Goal: Information Seeking & Learning: Learn about a topic

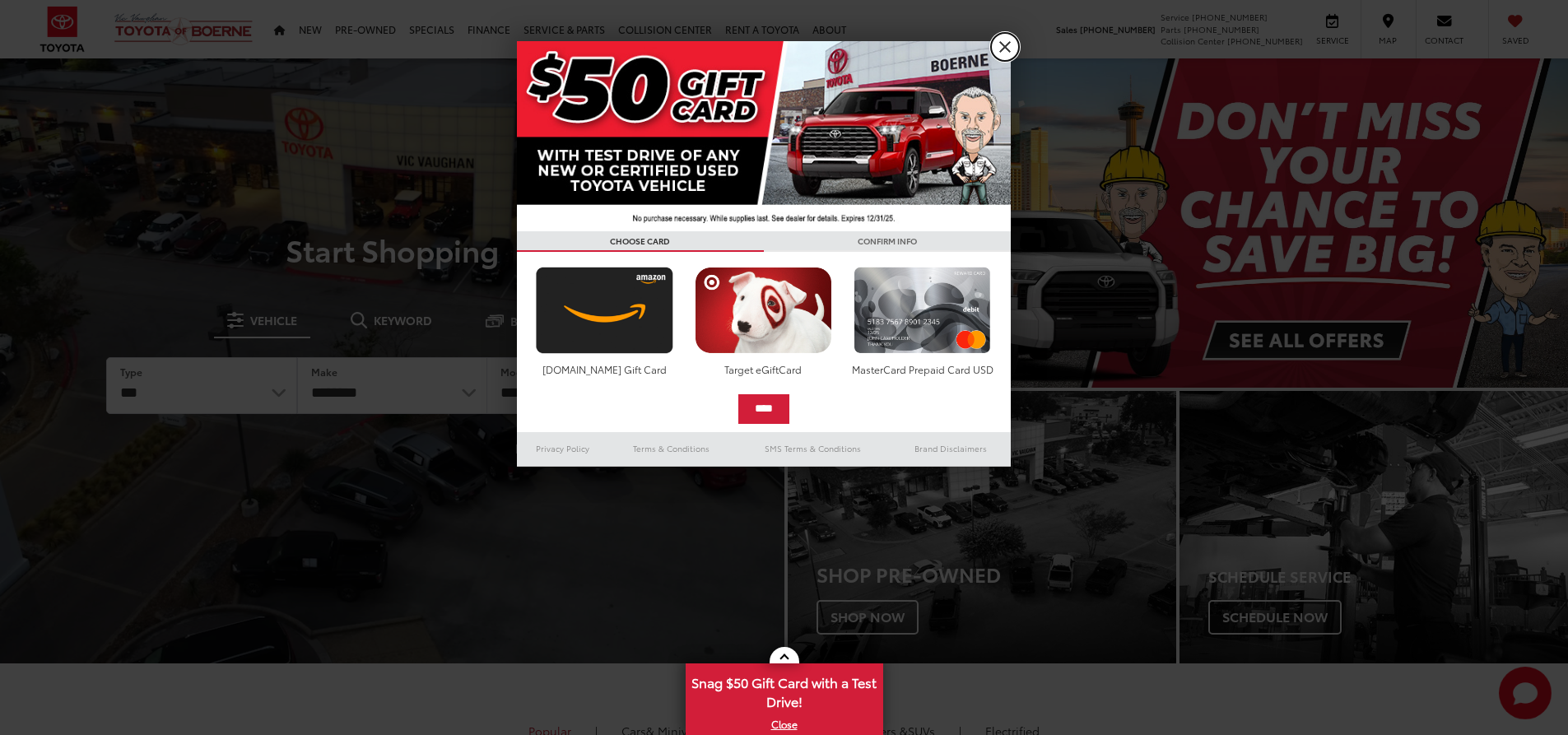
click at [997, 49] on link "X" at bounding box center [1004, 46] width 28 height 28
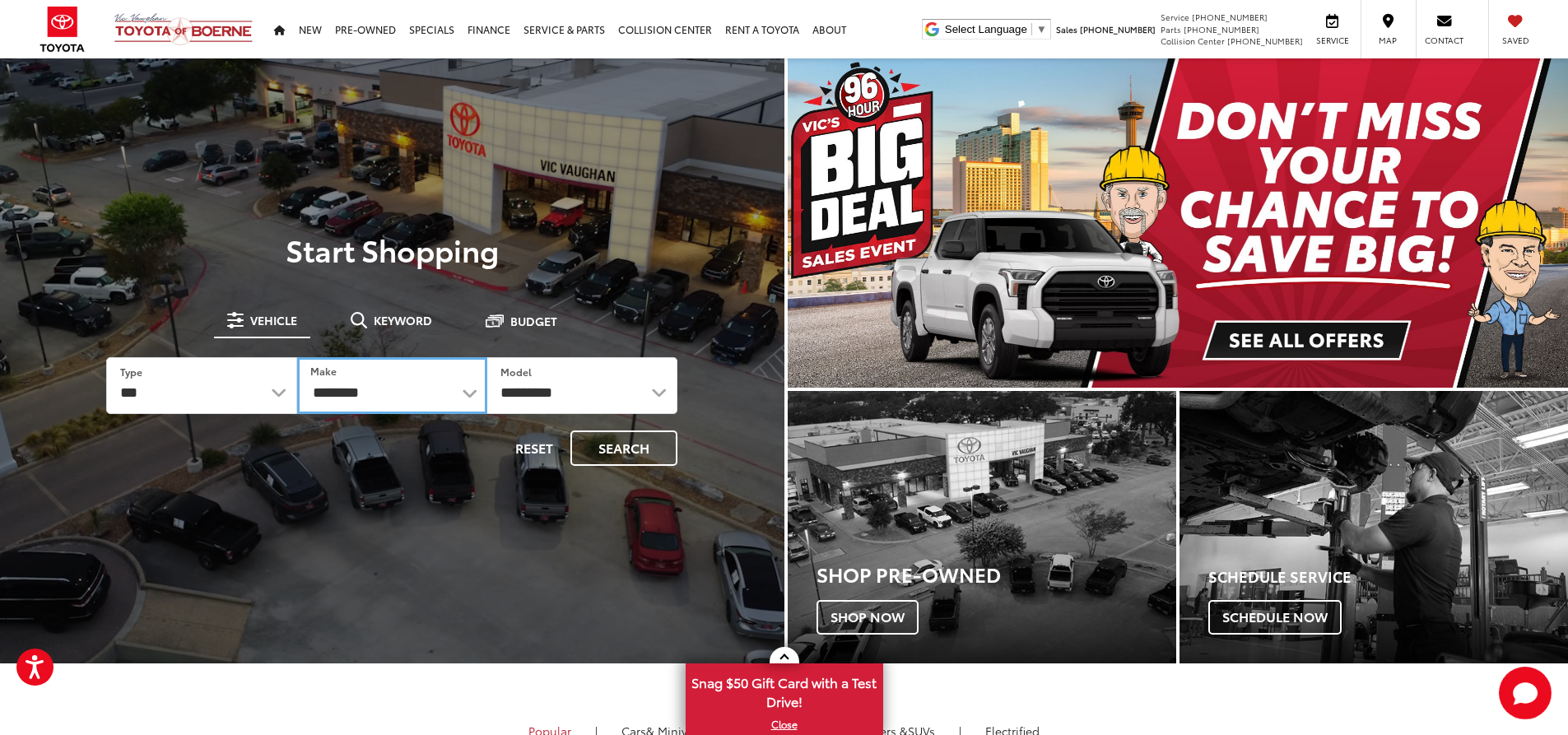
click at [411, 391] on select "**********" at bounding box center [392, 385] width 190 height 57
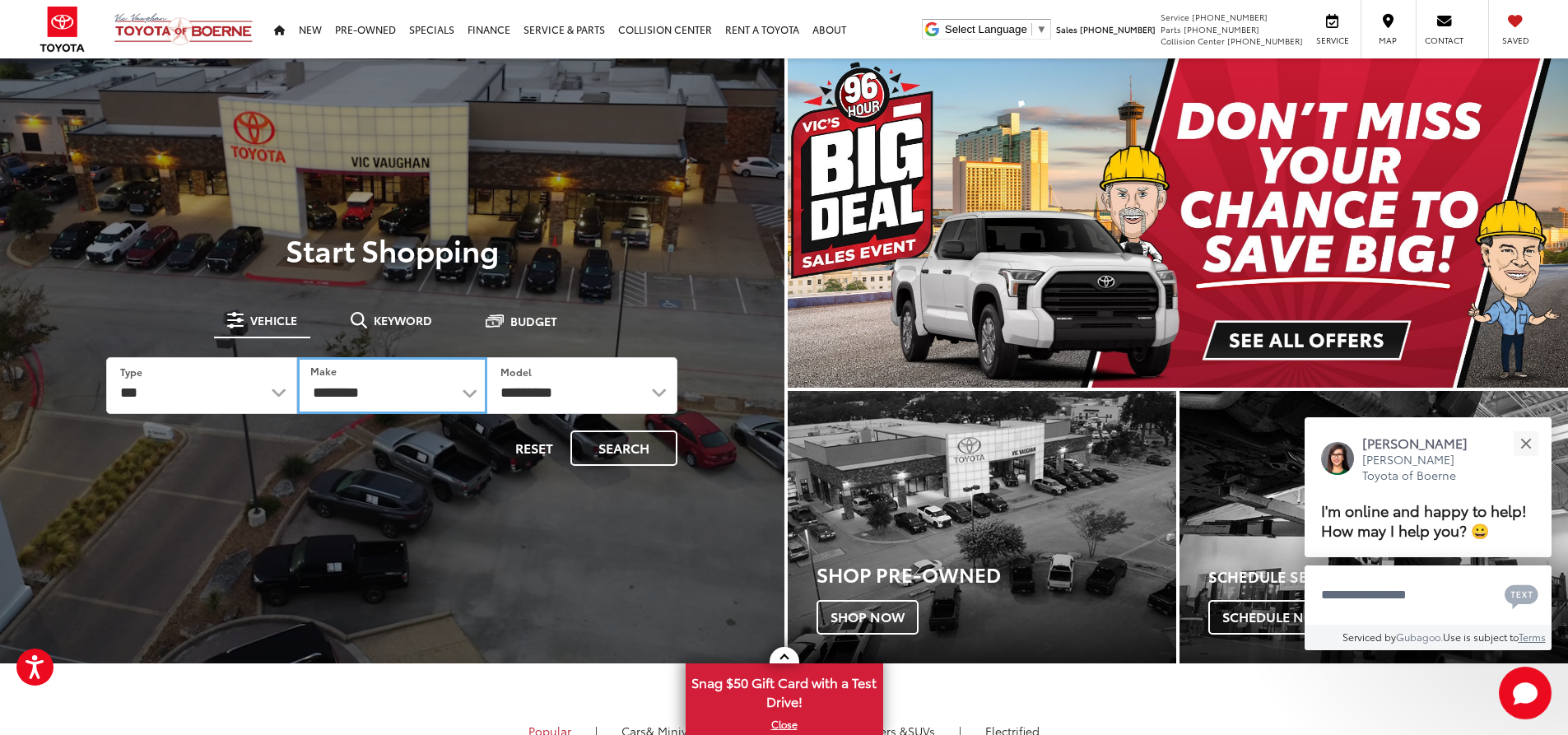
click at [483, 391] on select "**********" at bounding box center [392, 385] width 190 height 57
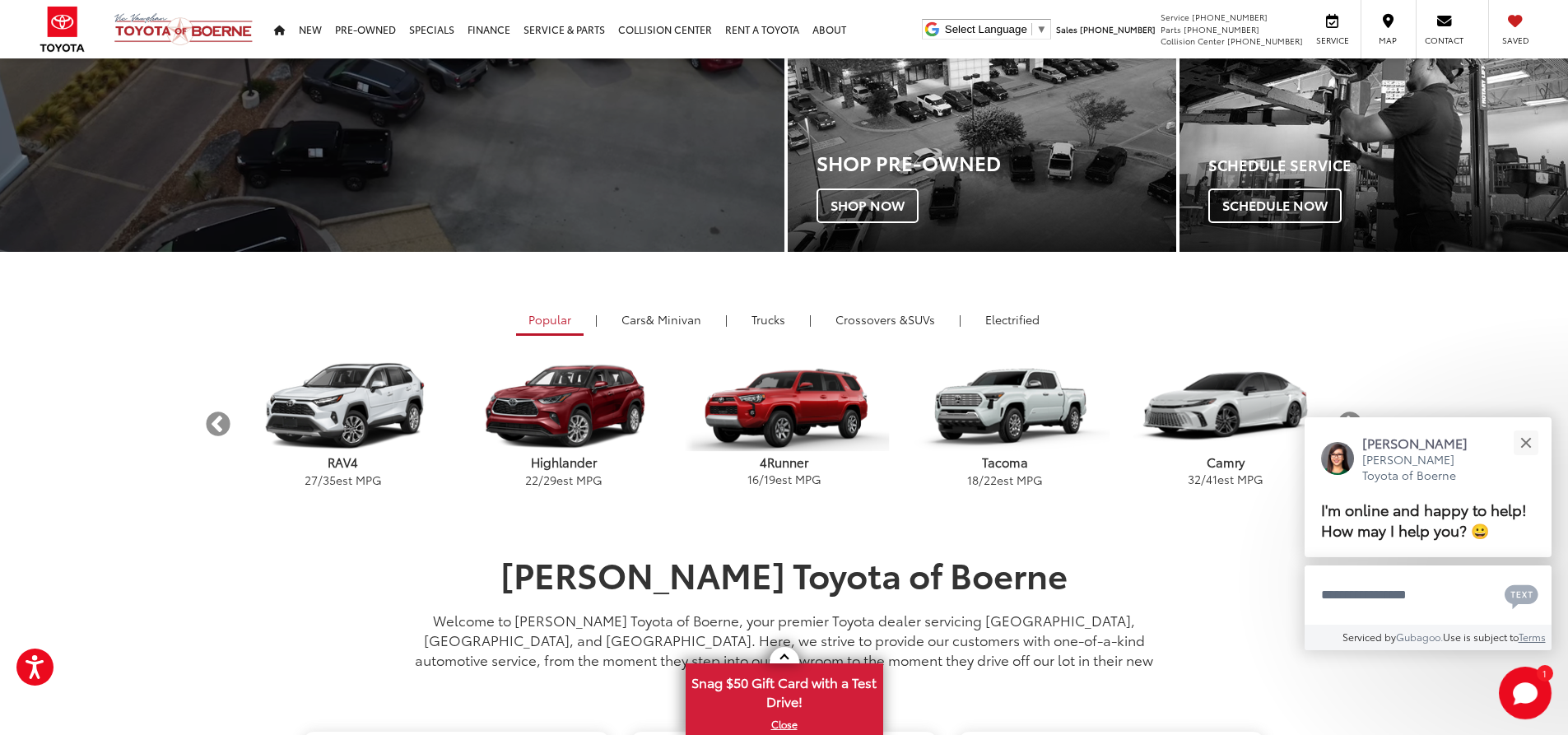
scroll to position [576, 0]
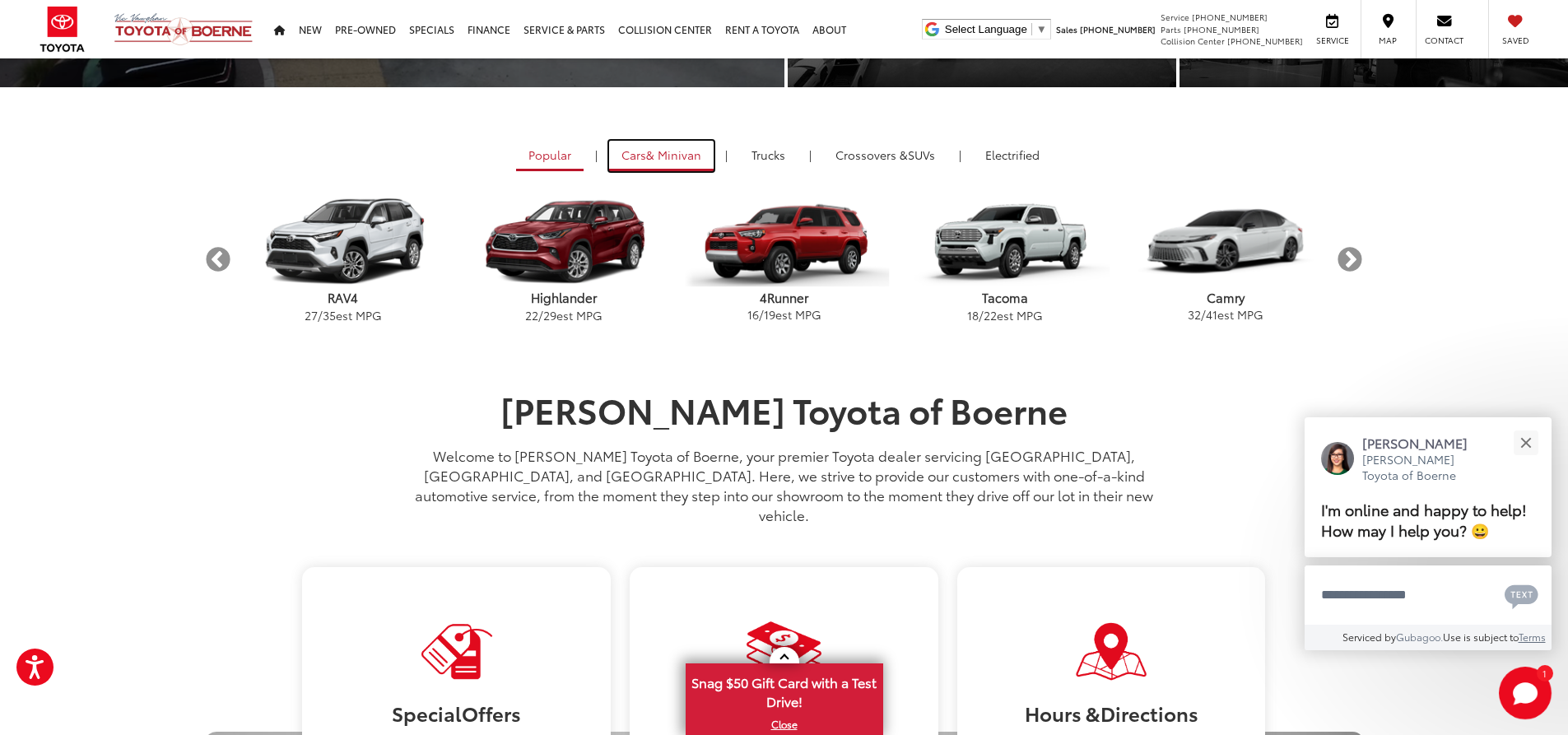
click at [676, 163] on span "& Minivan" at bounding box center [673, 154] width 55 height 16
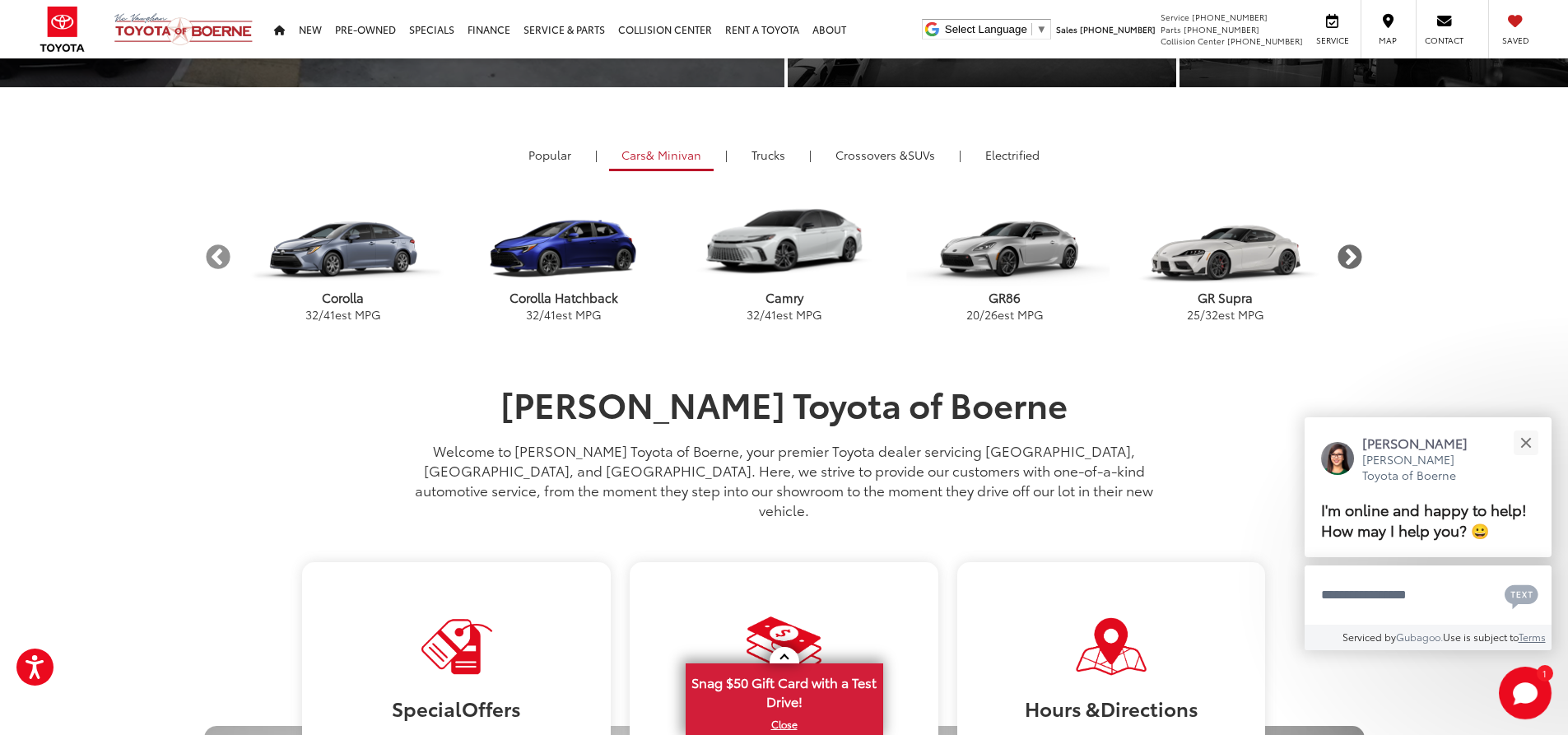
click at [1339, 255] on button "Next" at bounding box center [1350, 257] width 29 height 29
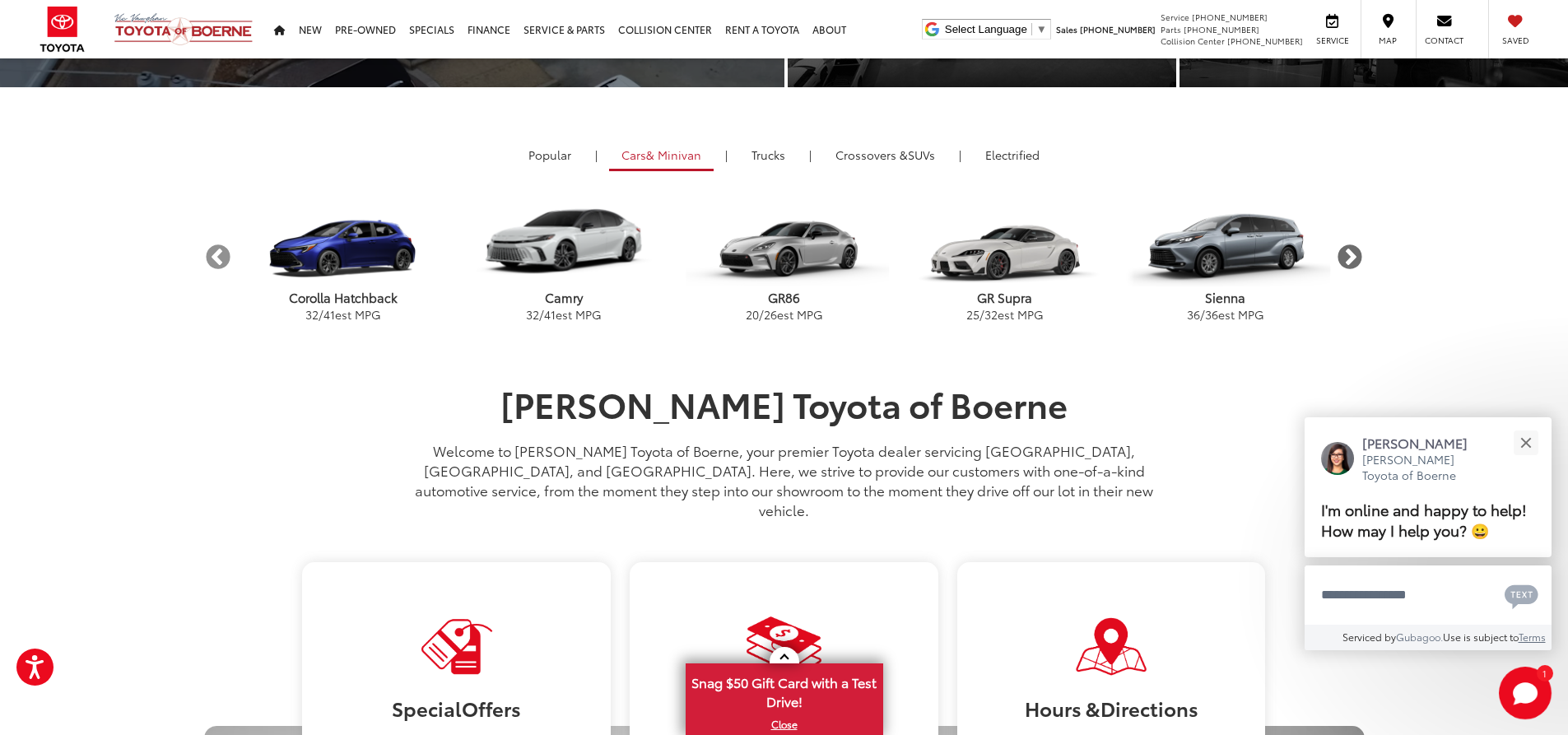
click at [1339, 255] on button "Next" at bounding box center [1350, 257] width 29 height 29
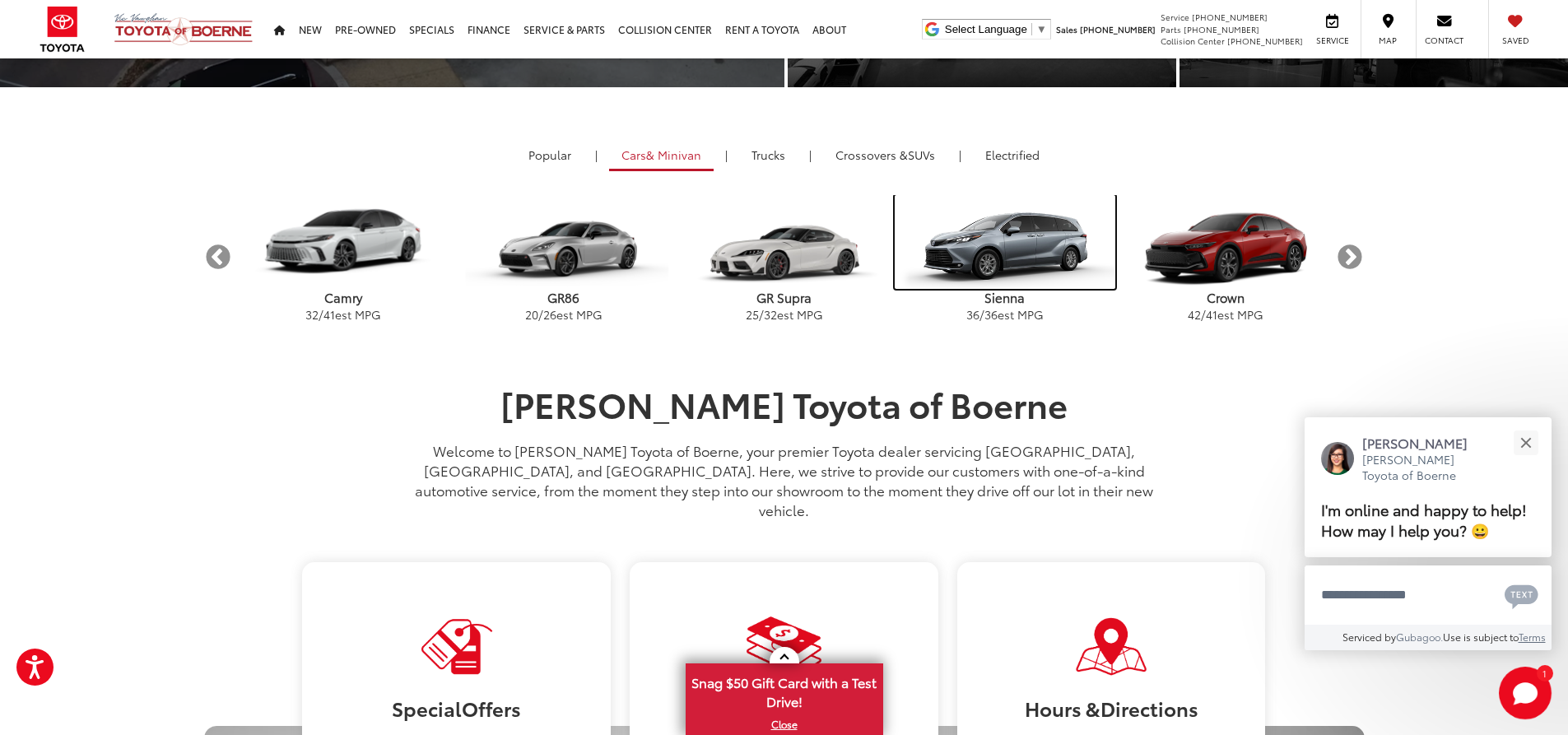
click at [1005, 255] on img "carousel" at bounding box center [1004, 242] width 220 height 94
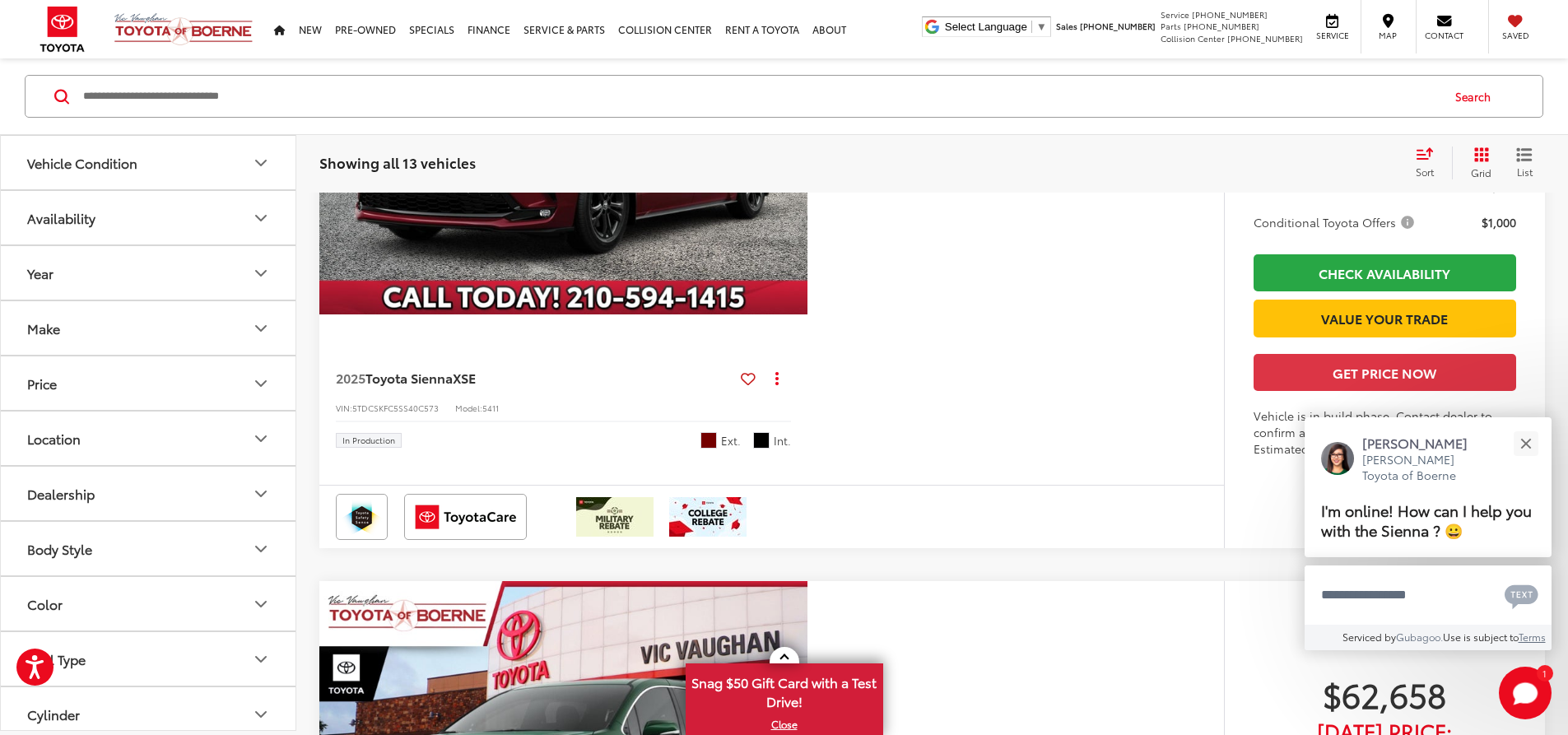
scroll to position [6170, 0]
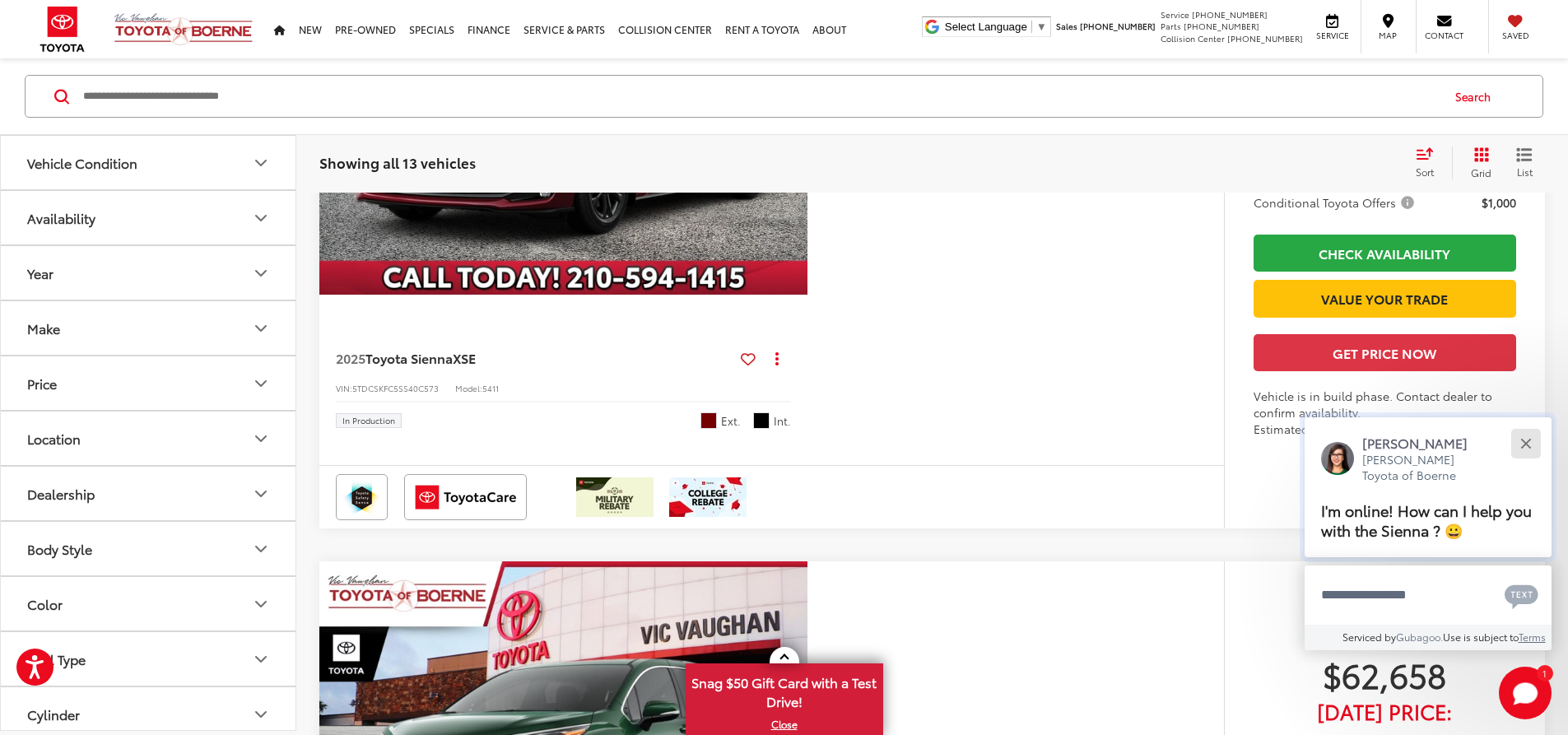
click at [1517, 450] on button "Close" at bounding box center [1525, 442] width 35 height 35
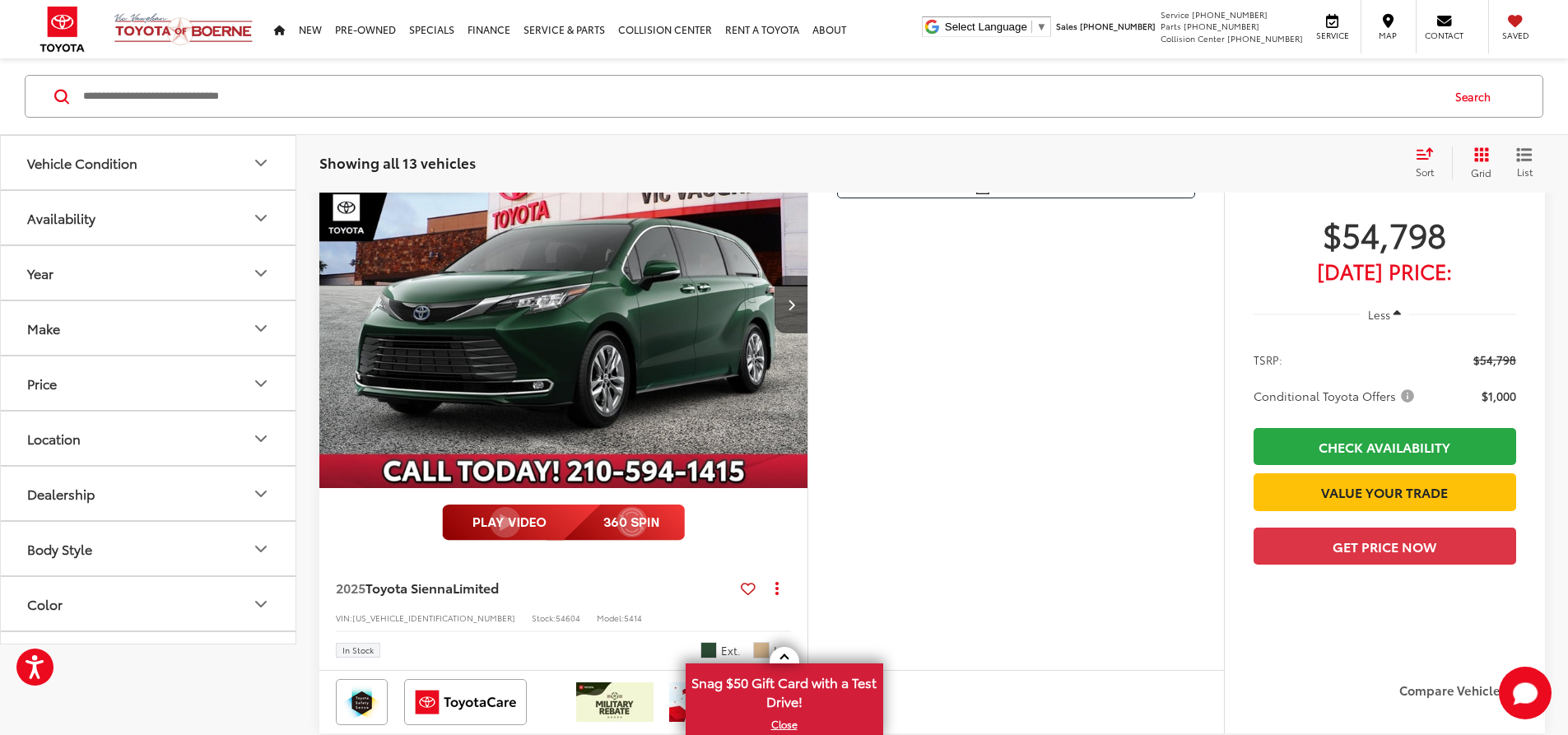
scroll to position [0, 0]
